Goal: Check status: Check status

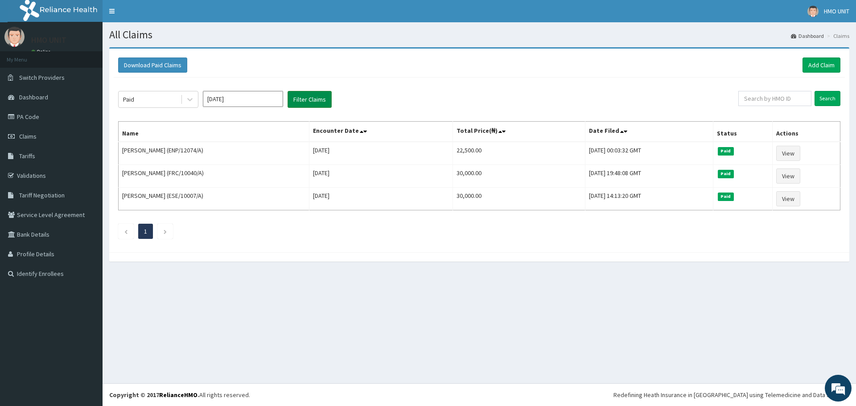
click at [313, 100] on button "Filter Claims" at bounding box center [309, 99] width 44 height 17
click at [305, 99] on button "Filter Claims" at bounding box center [309, 99] width 44 height 17
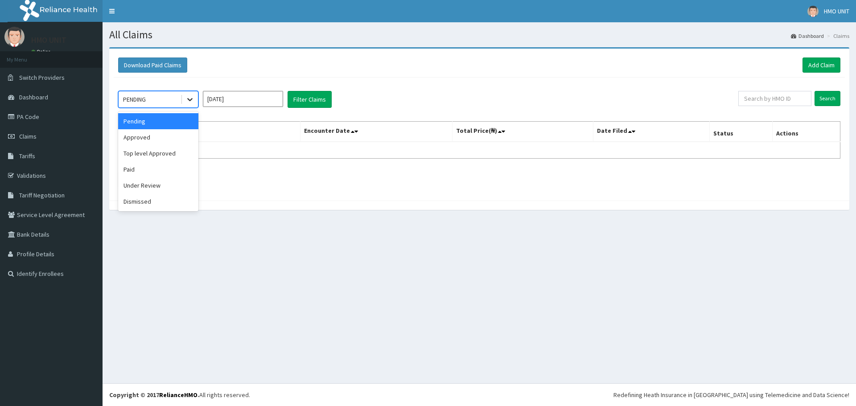
click at [189, 101] on icon at bounding box center [189, 99] width 5 height 3
click at [157, 163] on div "Paid" at bounding box center [158, 169] width 80 height 16
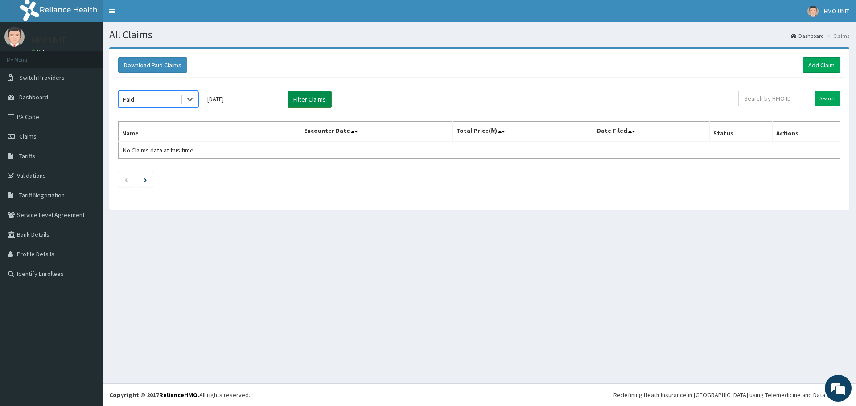
click at [307, 98] on button "Filter Claims" at bounding box center [309, 99] width 44 height 17
